Goal: Information Seeking & Learning: Learn about a topic

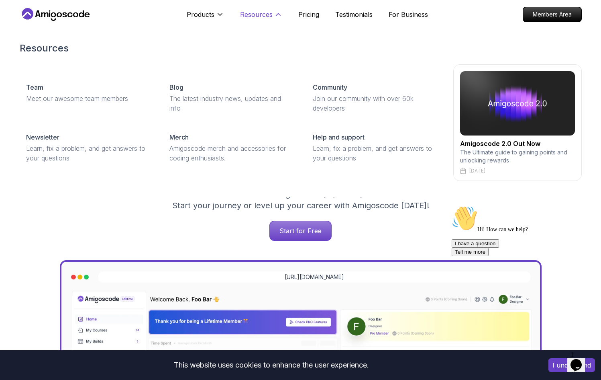
click at [254, 20] on button "Resources" at bounding box center [261, 18] width 42 height 16
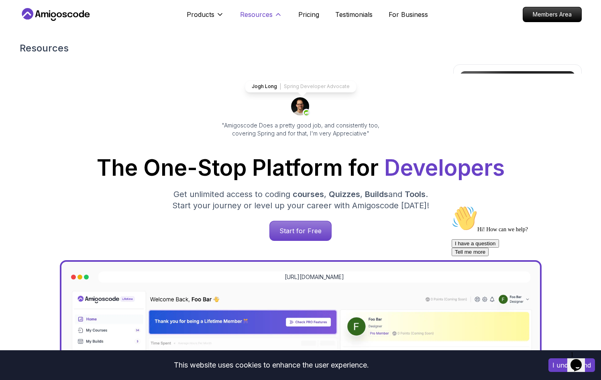
click at [257, 17] on p "Resources" at bounding box center [256, 15] width 33 height 10
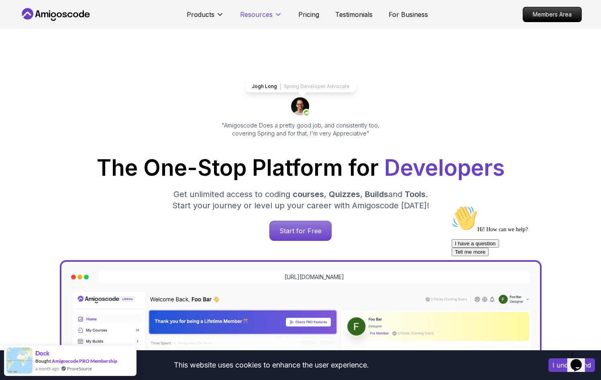
click at [259, 19] on button "Resources" at bounding box center [261, 18] width 42 height 16
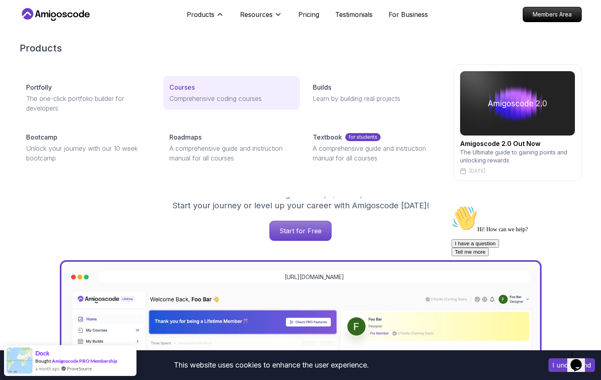
click at [188, 86] on p "Courses" at bounding box center [182, 87] width 25 height 10
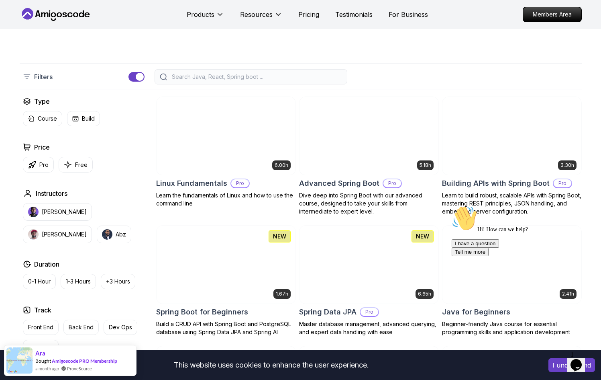
scroll to position [143, 0]
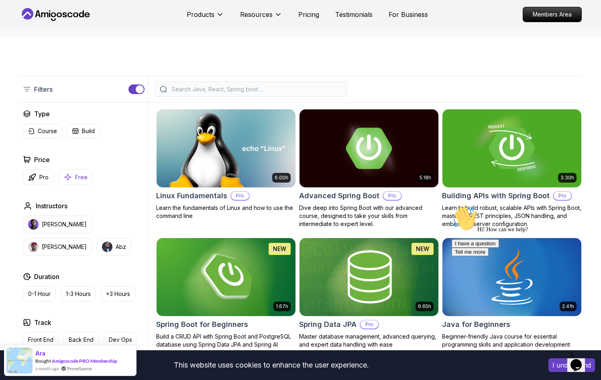
click at [70, 175] on icon "button" at bounding box center [68, 177] width 8 height 8
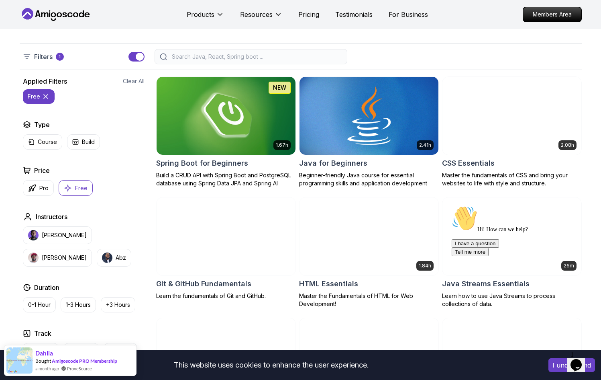
scroll to position [179, 0]
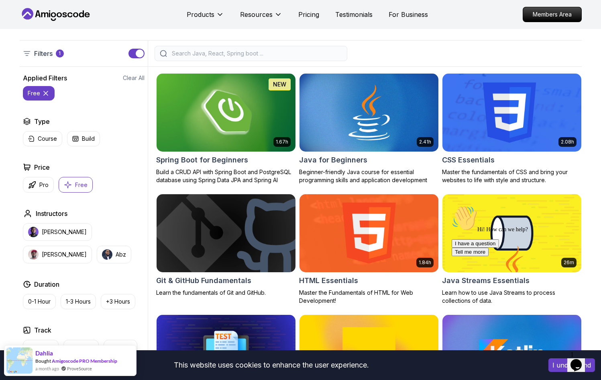
click at [535, 124] on img at bounding box center [512, 112] width 146 height 82
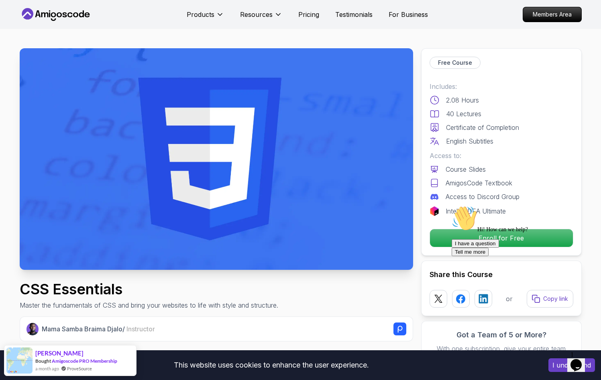
click at [200, 200] on img at bounding box center [217, 158] width 394 height 221
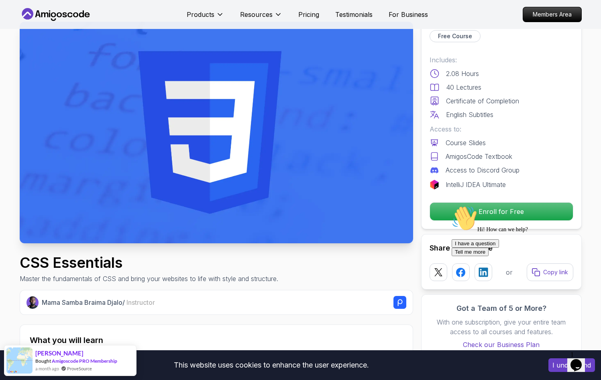
scroll to position [15, 0]
